Goal: Transaction & Acquisition: Register for event/course

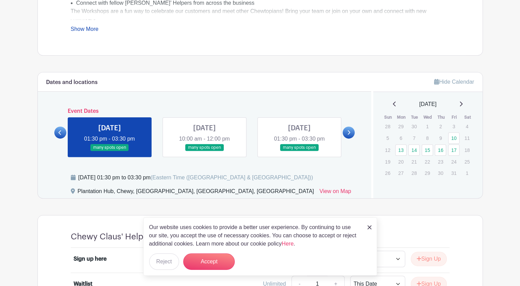
scroll to position [319, 0]
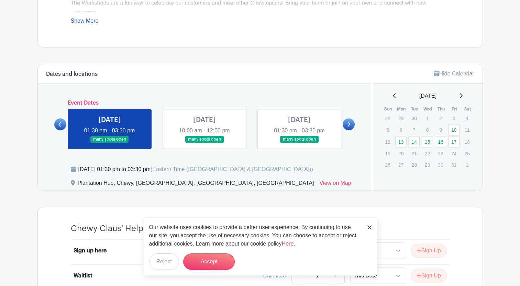
click at [343, 126] on link at bounding box center [348, 124] width 12 height 12
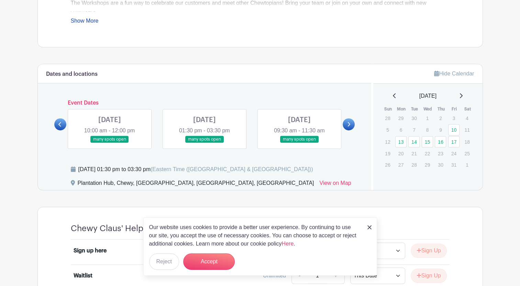
click at [343, 126] on link at bounding box center [348, 124] width 12 height 12
click at [63, 123] on link at bounding box center [60, 124] width 12 height 12
click at [344, 125] on link at bounding box center [348, 124] width 12 height 12
click at [56, 123] on link at bounding box center [60, 124] width 12 height 12
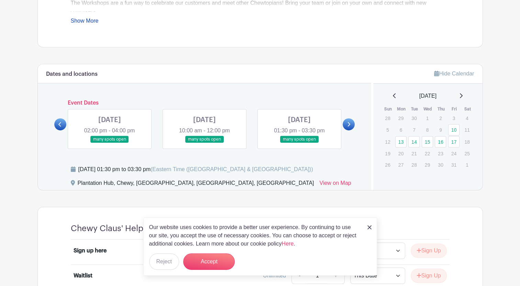
click at [344, 126] on link at bounding box center [348, 124] width 12 height 12
click at [59, 124] on icon at bounding box center [59, 124] width 3 height 5
click at [299, 143] on link at bounding box center [299, 143] width 0 height 0
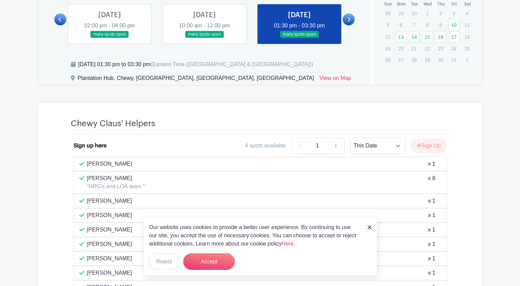
scroll to position [440, 0]
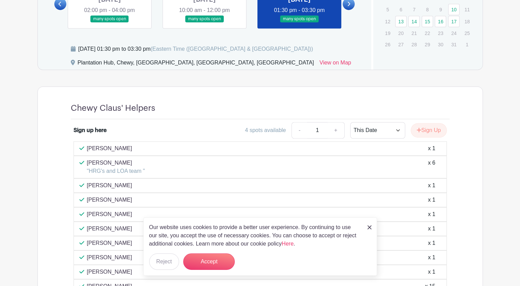
click at [370, 229] on img at bounding box center [369, 228] width 4 height 4
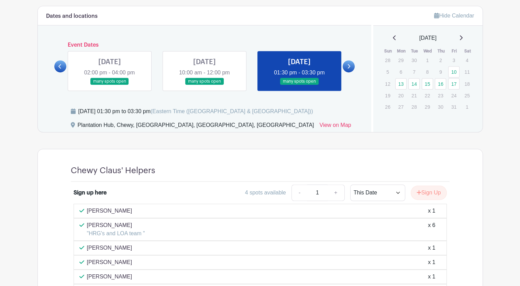
scroll to position [374, 0]
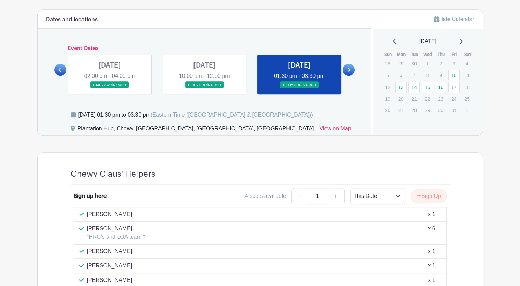
click at [299, 89] on link at bounding box center [299, 89] width 0 height 0
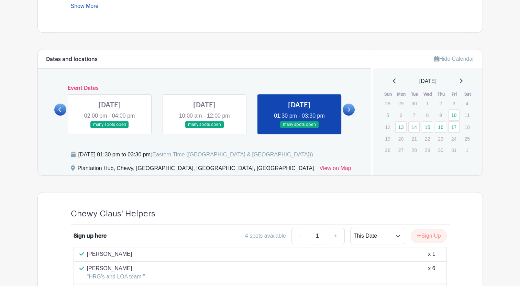
scroll to position [333, 0]
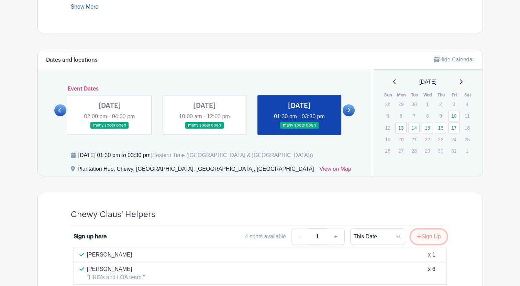
click at [423, 235] on button "Sign Up" at bounding box center [428, 237] width 36 height 14
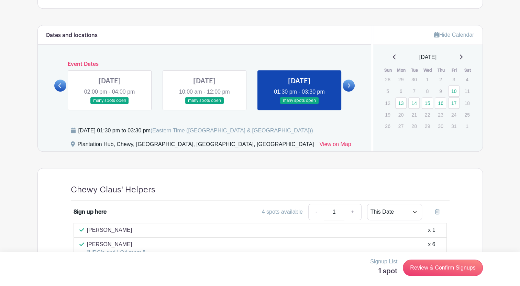
scroll to position [355, 0]
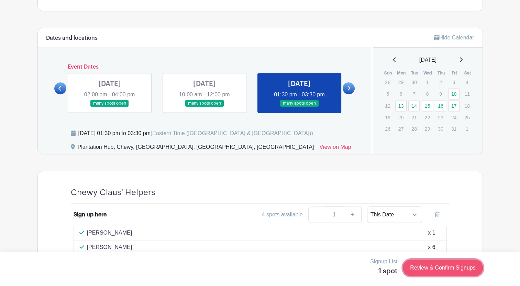
click at [446, 269] on link "Review & Confirm Signups" at bounding box center [443, 268] width 80 height 16
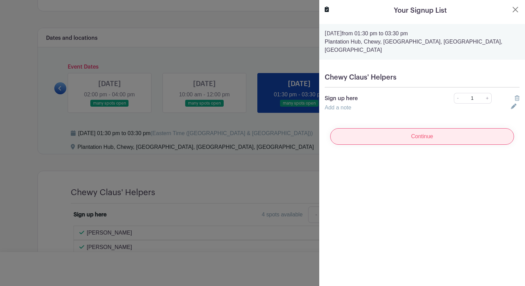
click at [427, 130] on input "Continue" at bounding box center [422, 136] width 184 height 16
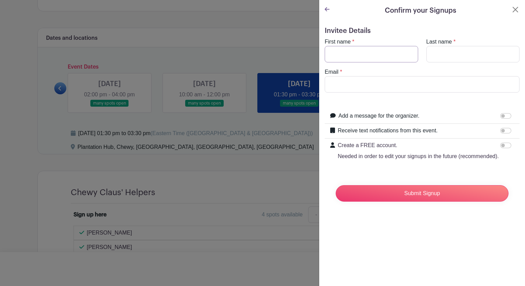
click at [354, 47] on input "First name" at bounding box center [371, 54] width 93 height 16
type input "[PERSON_NAME]"
click at [465, 52] on input "Last name" at bounding box center [472, 54] width 93 height 16
type input "[PERSON_NAME]"
click at [401, 80] on input "Email" at bounding box center [422, 84] width 195 height 16
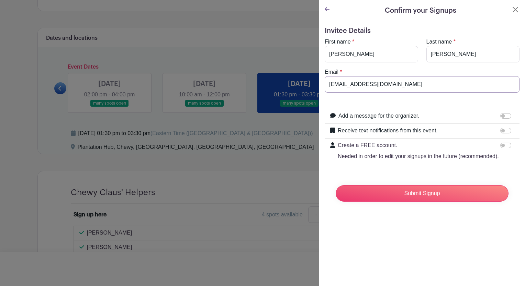
type input "[EMAIL_ADDRESS][DOMAIN_NAME]"
click at [403, 200] on input "Submit Signup" at bounding box center [422, 193] width 173 height 16
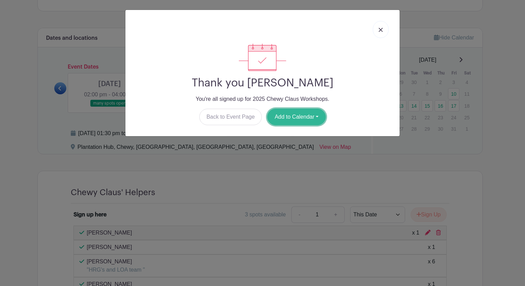
click at [282, 120] on button "Add to Calendar" at bounding box center [296, 117] width 58 height 16
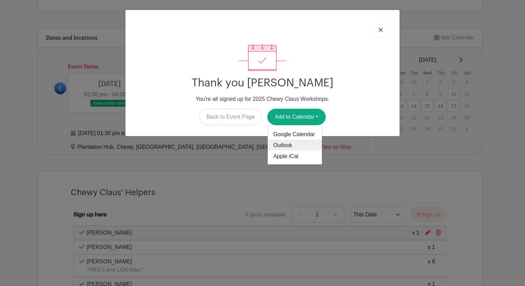
click at [275, 145] on link "Outlook" at bounding box center [295, 145] width 54 height 11
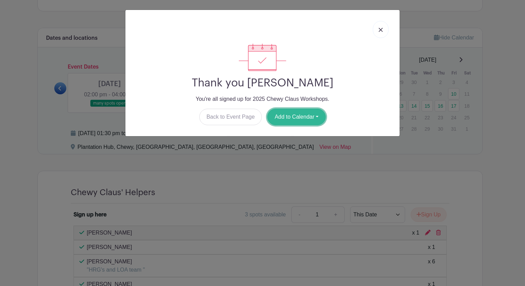
click at [300, 112] on button "Add to Calendar" at bounding box center [296, 117] width 58 height 16
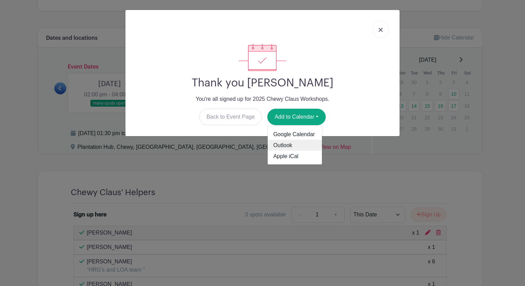
click at [286, 145] on link "Outlook" at bounding box center [295, 145] width 54 height 11
drag, startPoint x: 478, startPoint y: 110, endPoint x: 470, endPoint y: 87, distance: 23.8
click at [478, 110] on div "Thank you [PERSON_NAME] You're all signed up for [STREET_ADDRESS] Workshops. Ba…" at bounding box center [262, 143] width 525 height 286
